Goal: Information Seeking & Learning: Learn about a topic

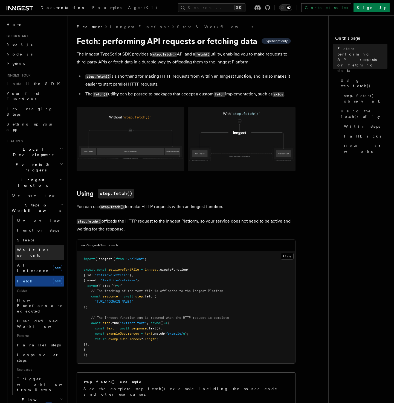
click at [35, 248] on span "Wait for events" at bounding box center [33, 253] width 33 height 10
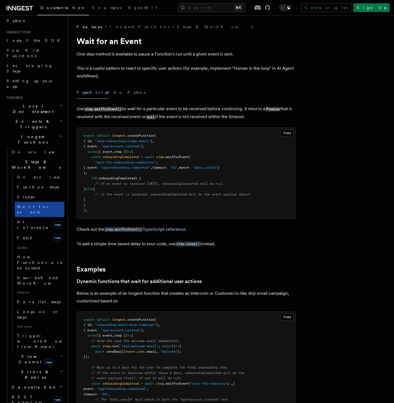
scroll to position [70, 0]
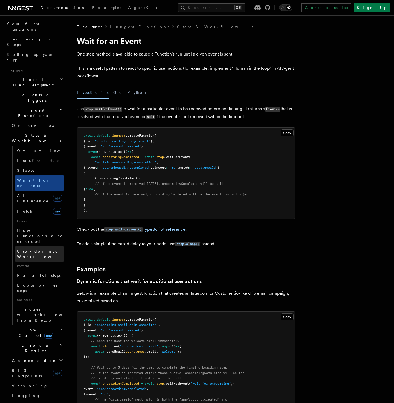
click at [42, 249] on span "User-defined Workflows" at bounding box center [41, 254] width 49 height 10
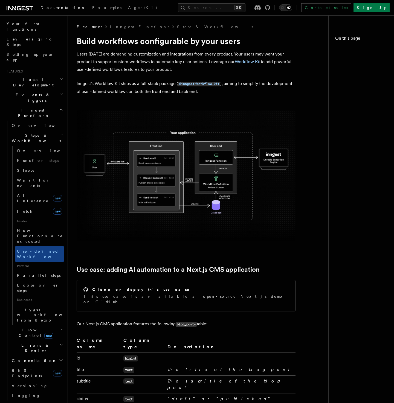
scroll to position [70, 0]
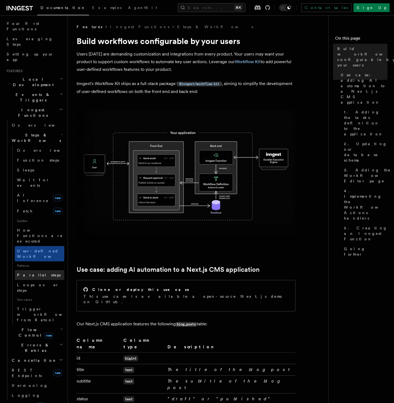
click at [29, 273] on span "Parallel steps" at bounding box center [39, 275] width 44 height 4
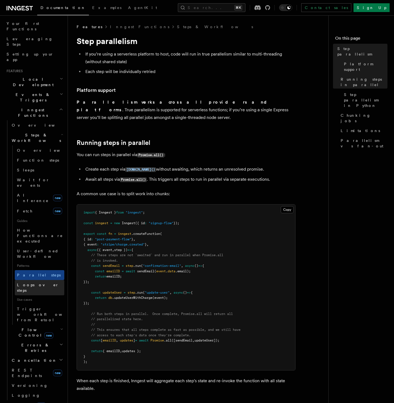
click at [35, 282] on span "Loops over steps" at bounding box center [40, 287] width 47 height 11
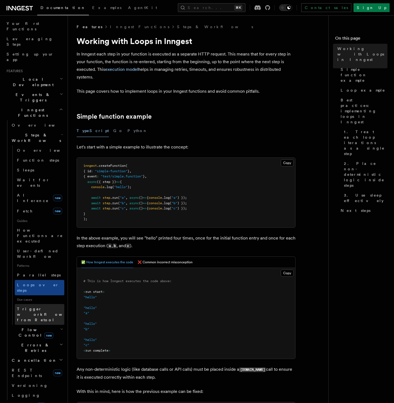
click at [42, 306] on span "Trigger workflows from Retool" at bounding box center [47, 314] width 60 height 16
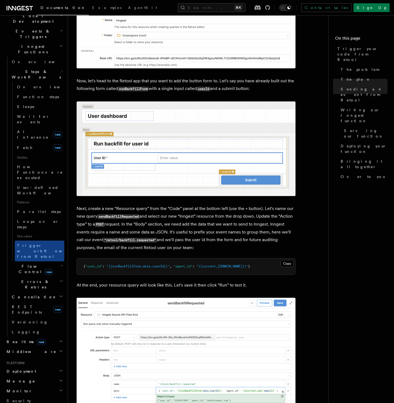
scroll to position [387, 0]
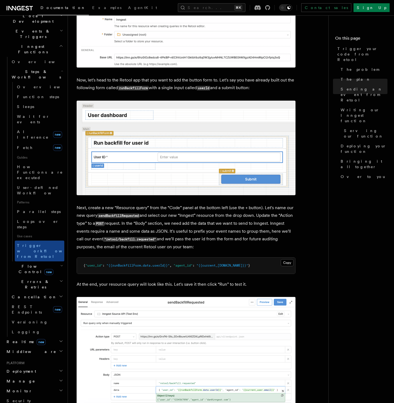
click at [44, 269] on span "new" at bounding box center [48, 272] width 9 height 6
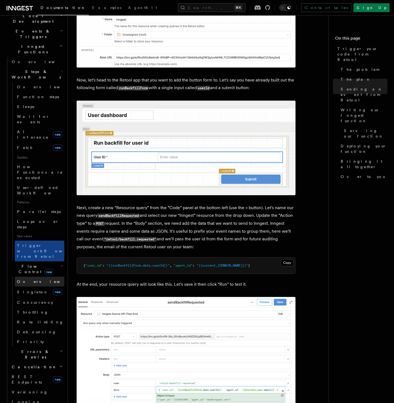
click at [34, 277] on link "Overview" at bounding box center [40, 282] width 50 height 10
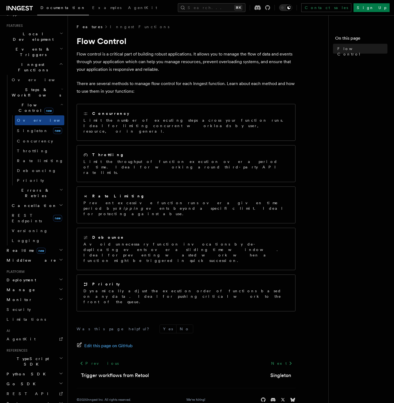
click at [259, 43] on h1 "Flow Control" at bounding box center [186, 41] width 219 height 10
